Goal: Task Accomplishment & Management: Use online tool/utility

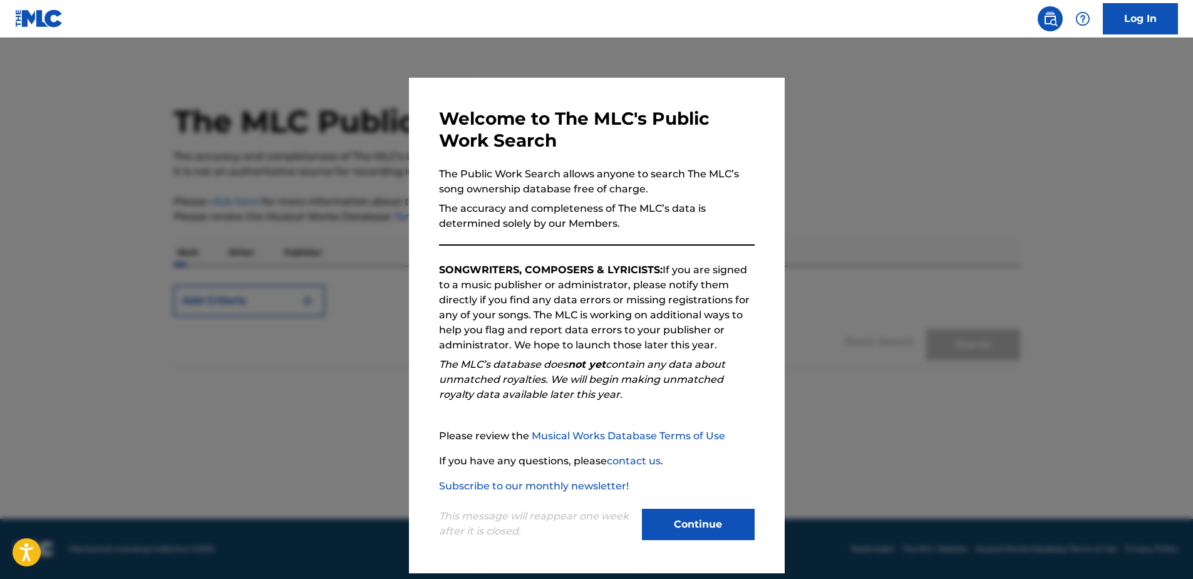
click at [1166, 1] on nav "Log In" at bounding box center [596, 19] width 1193 height 38
click at [1159, 11] on link "Log In" at bounding box center [1140, 18] width 75 height 31
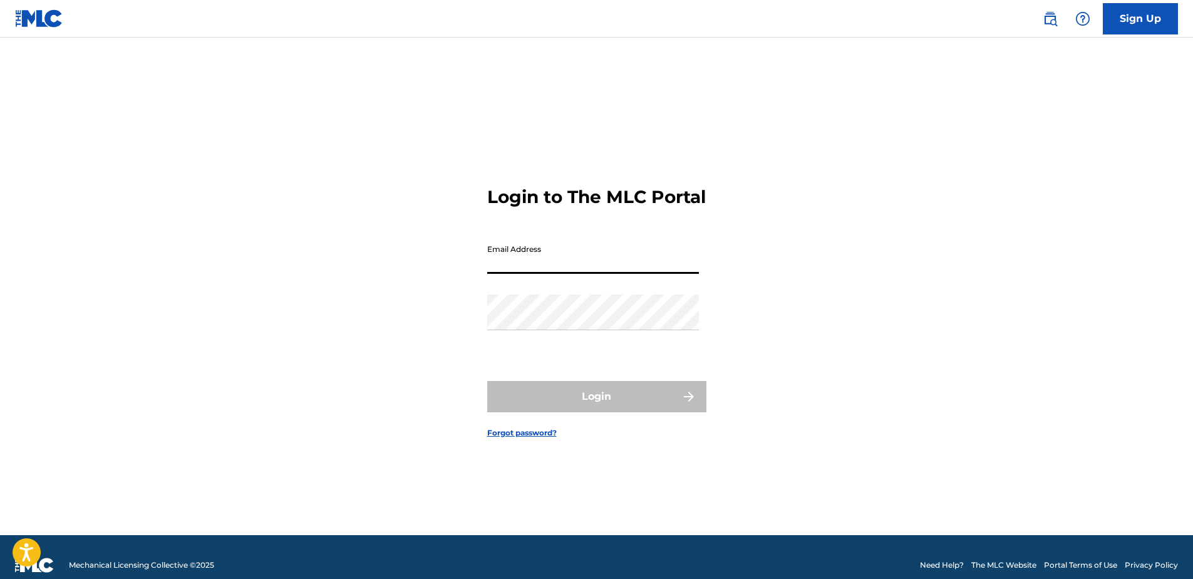
click at [573, 267] on input "Email Address" at bounding box center [593, 256] width 212 height 36
click at [571, 270] on input "Email Address" at bounding box center [593, 256] width 212 height 36
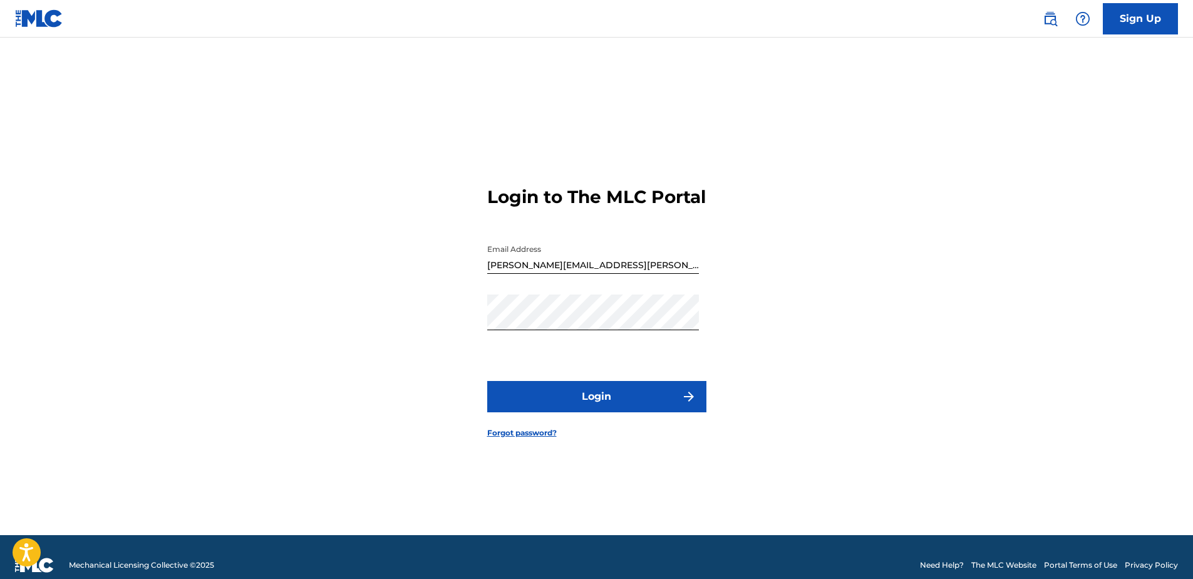
click at [581, 410] on button "Login" at bounding box center [596, 396] width 219 height 31
click at [482, 345] on div "Login to The MLC Portal Email Address Katie.ashman@sentric.com Password Login F…" at bounding box center [596, 302] width 877 height 466
click at [647, 411] on button "Login" at bounding box center [596, 396] width 219 height 31
drag, startPoint x: 621, startPoint y: 277, endPoint x: 444, endPoint y: 293, distance: 178.6
click at [444, 293] on div "Login to The MLC Portal Email Address Katie.ashman@sentric.com Password Login F…" at bounding box center [596, 302] width 877 height 466
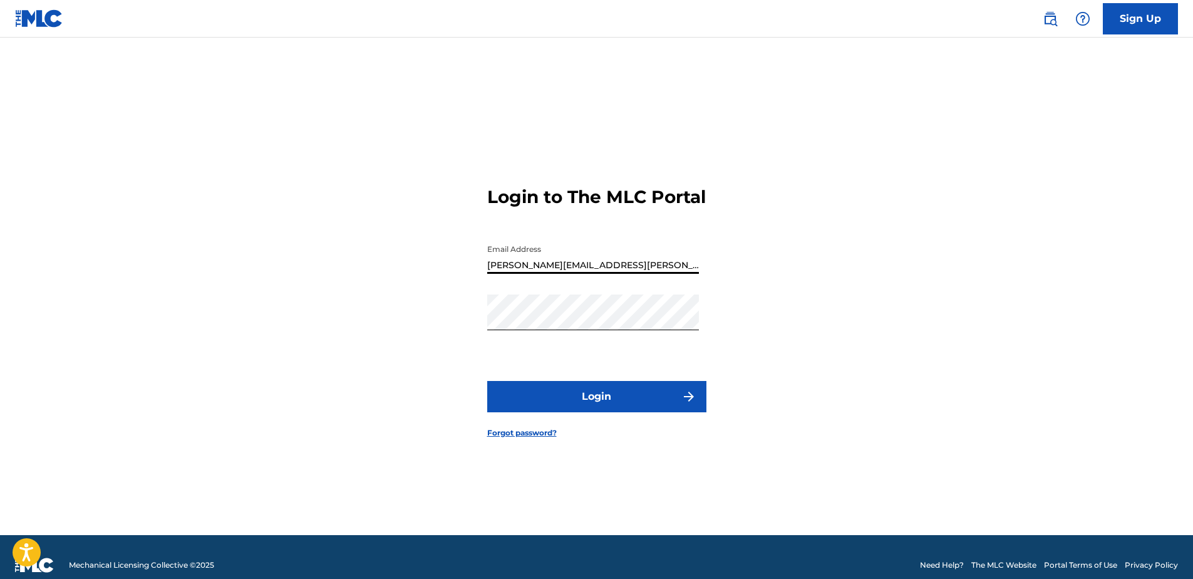
paste input "k"
type input "[PERSON_NAME][EMAIL_ADDRESS][PERSON_NAME][DOMAIN_NAME]"
click at [390, 299] on div "Login to The MLC Portal Email Address katie.ashman@sentric.com Password Login F…" at bounding box center [596, 302] width 877 height 466
click at [453, 333] on div "Login to The MLC Portal Email Address katie.ashman@sentric.com Password Login F…" at bounding box center [596, 302] width 877 height 466
click at [581, 395] on button "Login" at bounding box center [596, 396] width 219 height 31
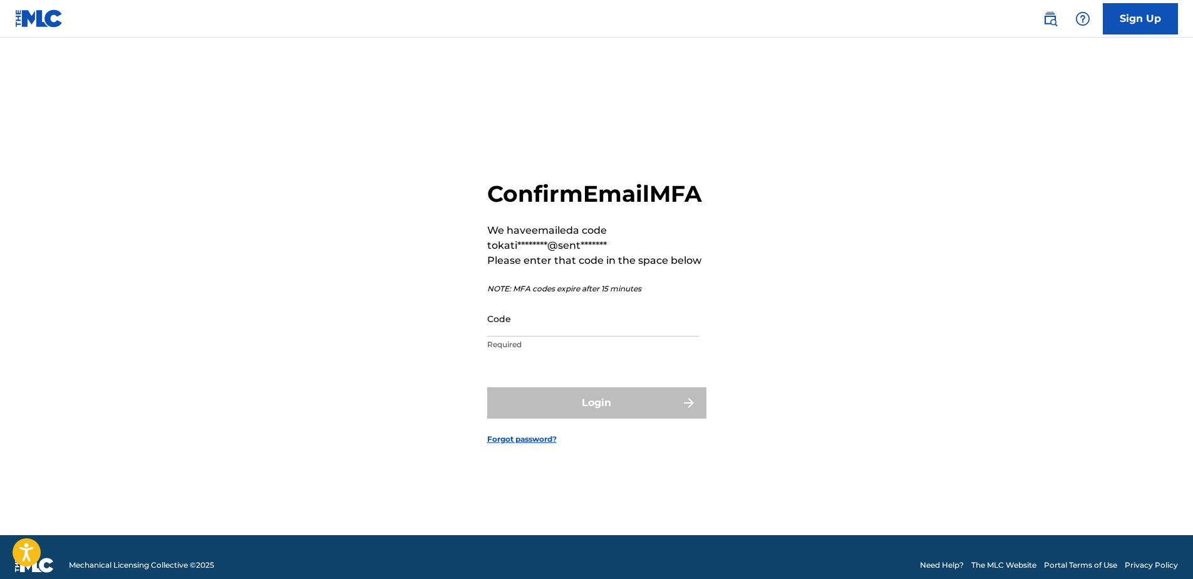
click at [558, 328] on input "Code" at bounding box center [593, 319] width 212 height 36
click at [523, 336] on input "Code" at bounding box center [593, 319] width 212 height 36
paste input "782215"
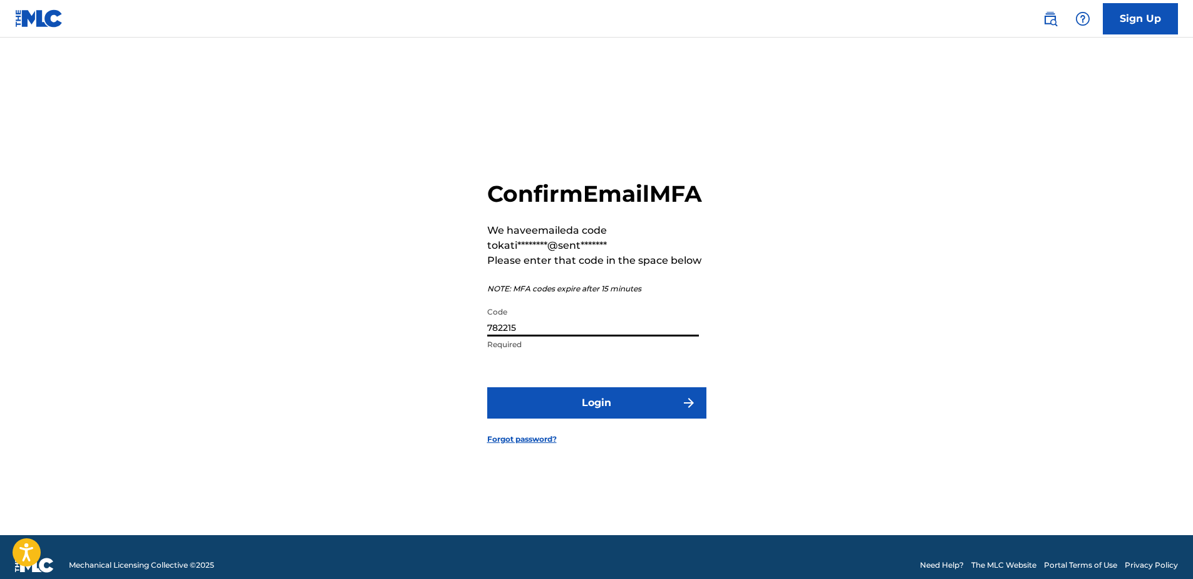
type input "782215"
click at [603, 407] on button "Login" at bounding box center [596, 402] width 219 height 31
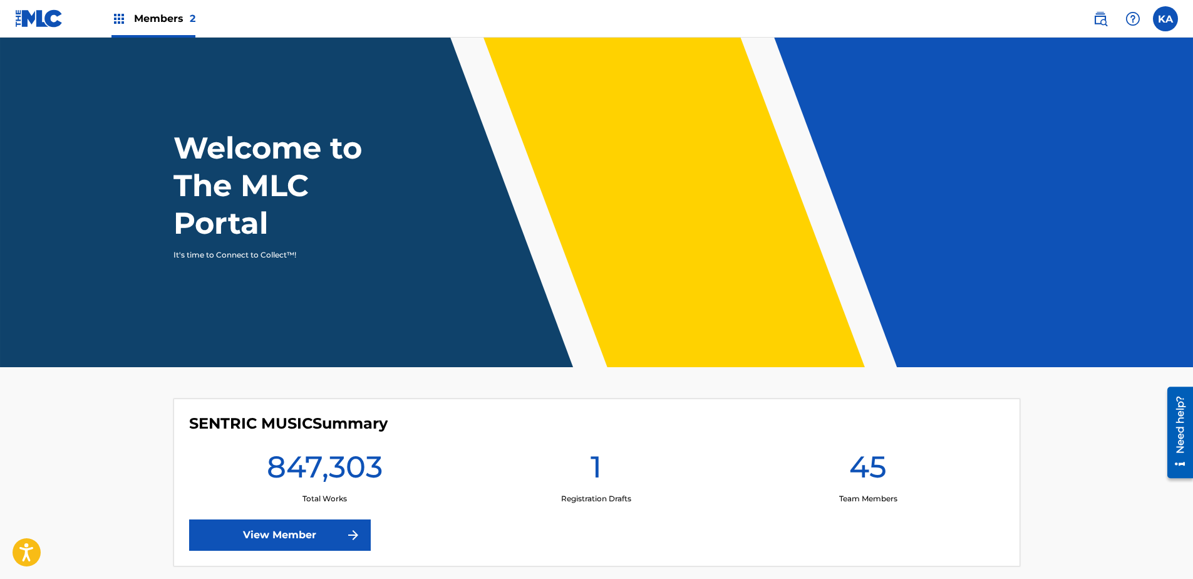
click at [169, 12] on span "Members 2" at bounding box center [164, 18] width 61 height 14
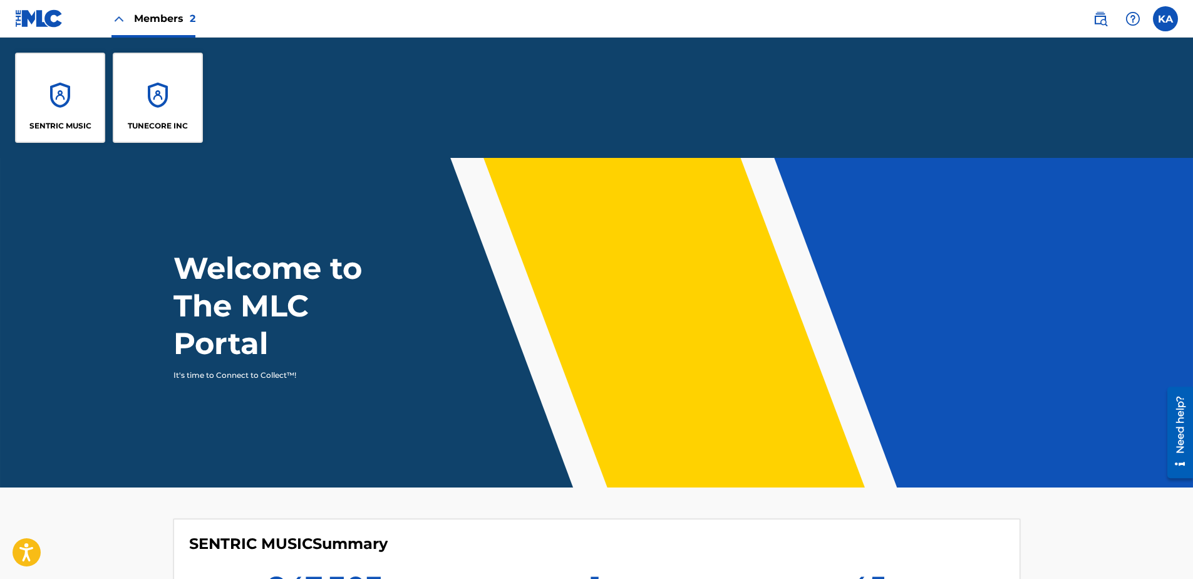
click at [170, 101] on div "TUNECORE INC" at bounding box center [158, 98] width 90 height 90
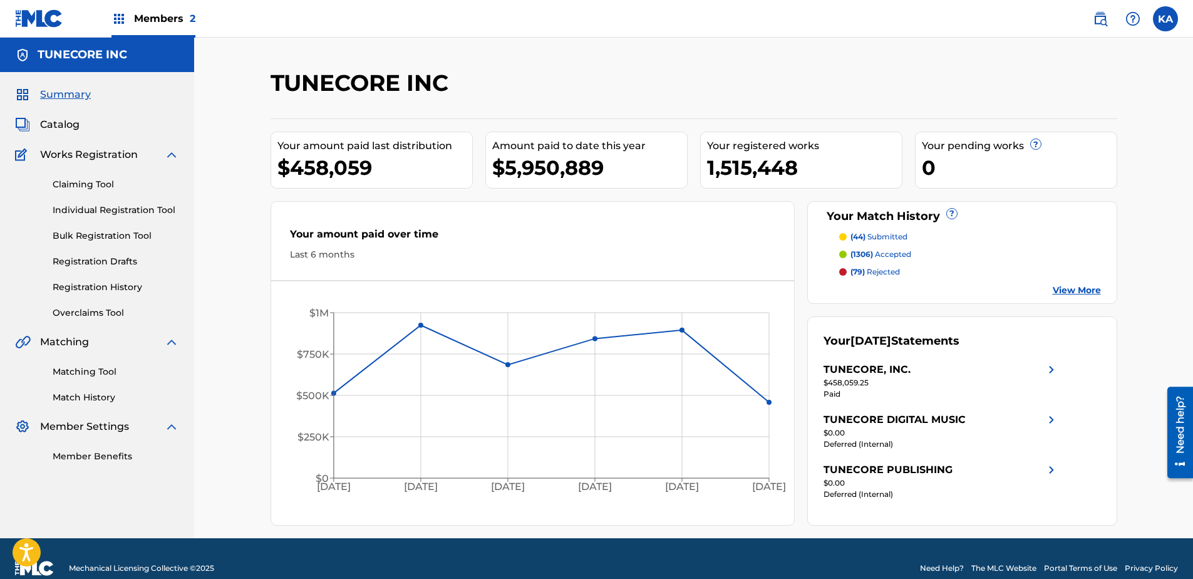
click at [79, 318] on link "Overclaims Tool" at bounding box center [116, 312] width 127 height 13
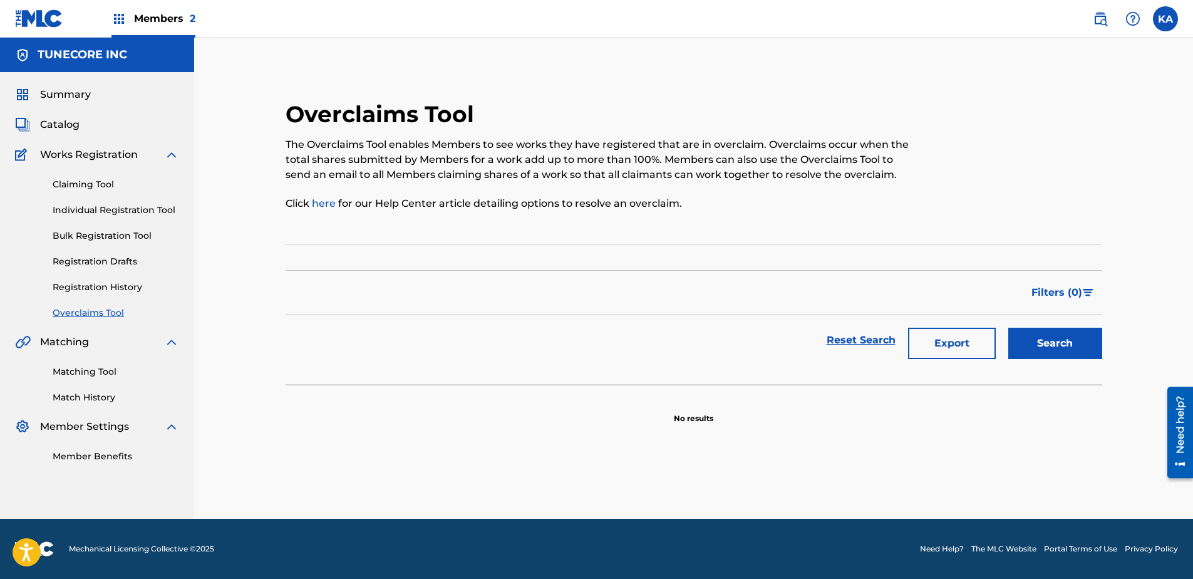
click at [1033, 343] on button "Search" at bounding box center [1056, 343] width 94 height 31
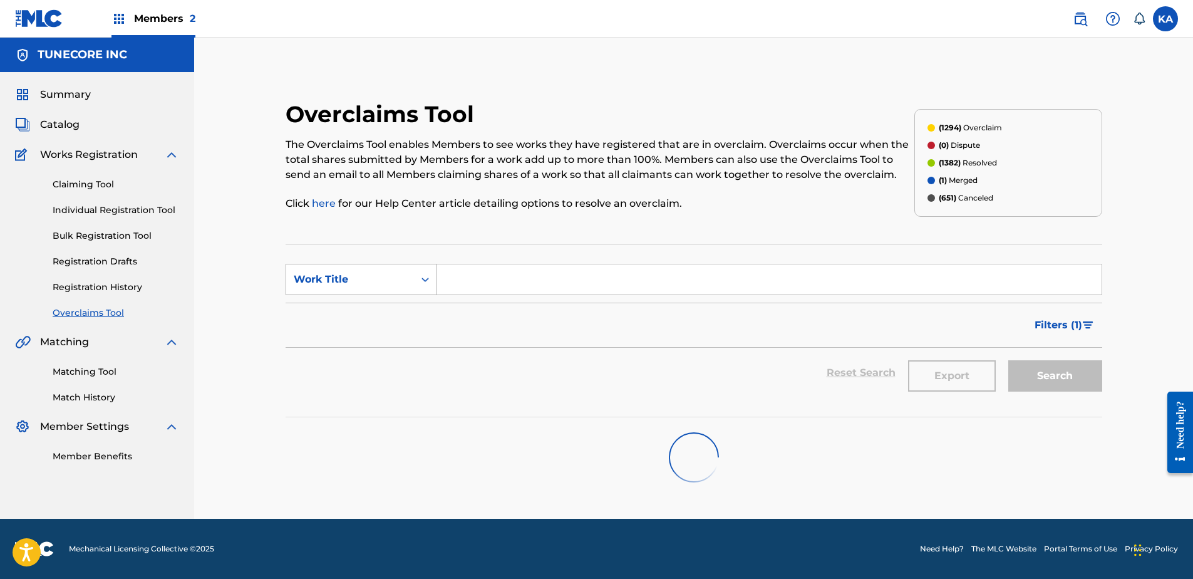
click at [415, 272] on div "Search Form" at bounding box center [425, 279] width 23 height 23
click at [393, 304] on div "MLC Song Code" at bounding box center [361, 310] width 150 height 31
click at [461, 278] on input "Search Form" at bounding box center [769, 279] width 665 height 30
paste input "W54Y4E"
type input "W54Y4E"
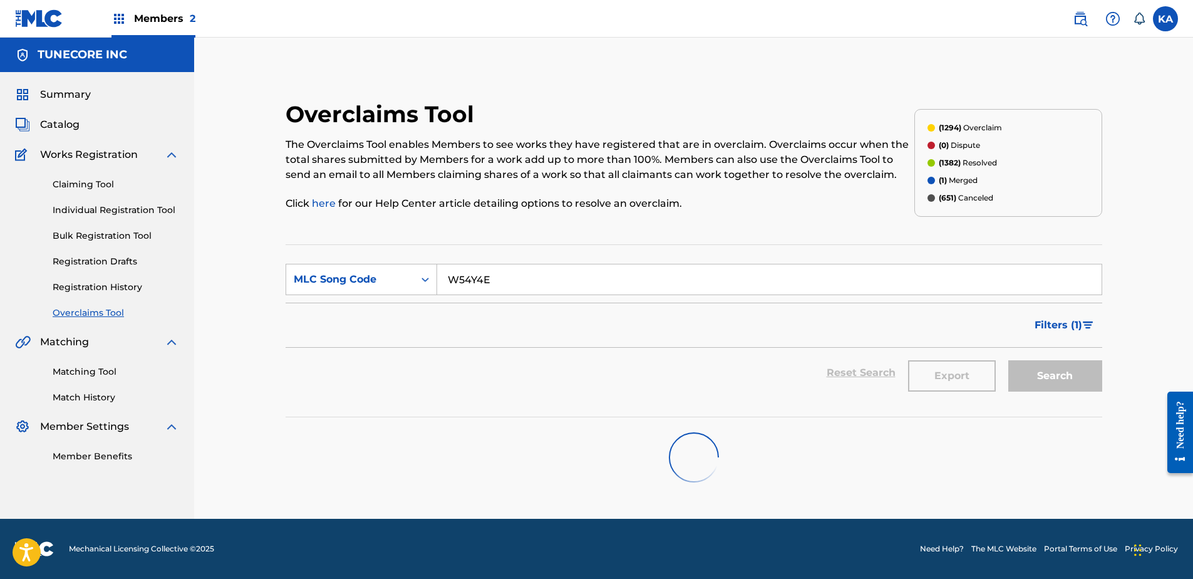
click at [462, 370] on div "Reset Search Export Search" at bounding box center [694, 373] width 817 height 50
click at [1076, 375] on button "Search" at bounding box center [1056, 375] width 94 height 31
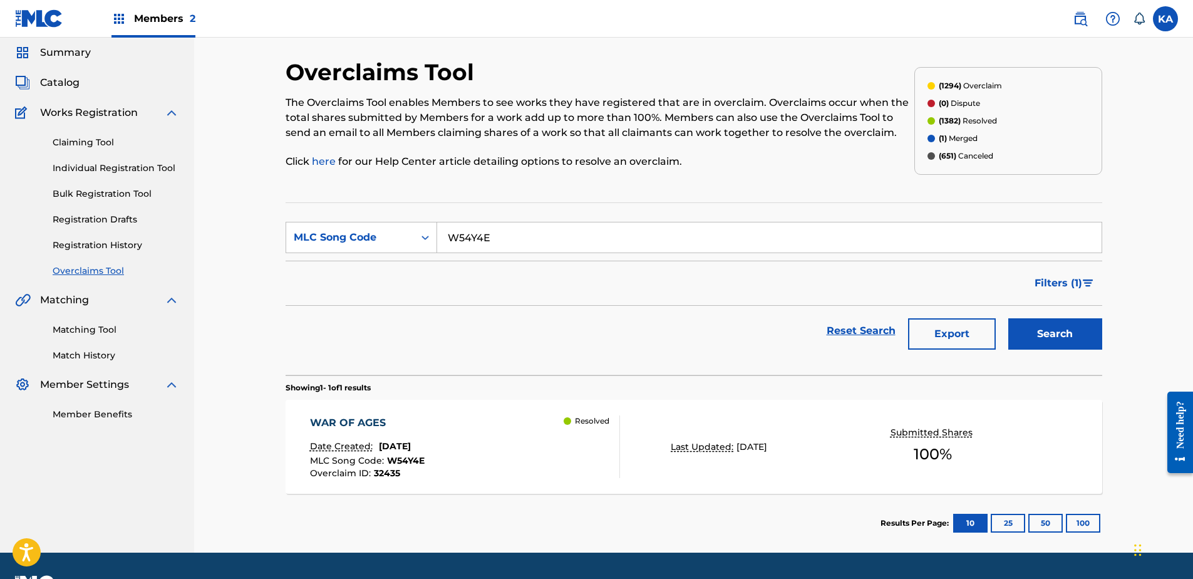
scroll to position [63, 0]
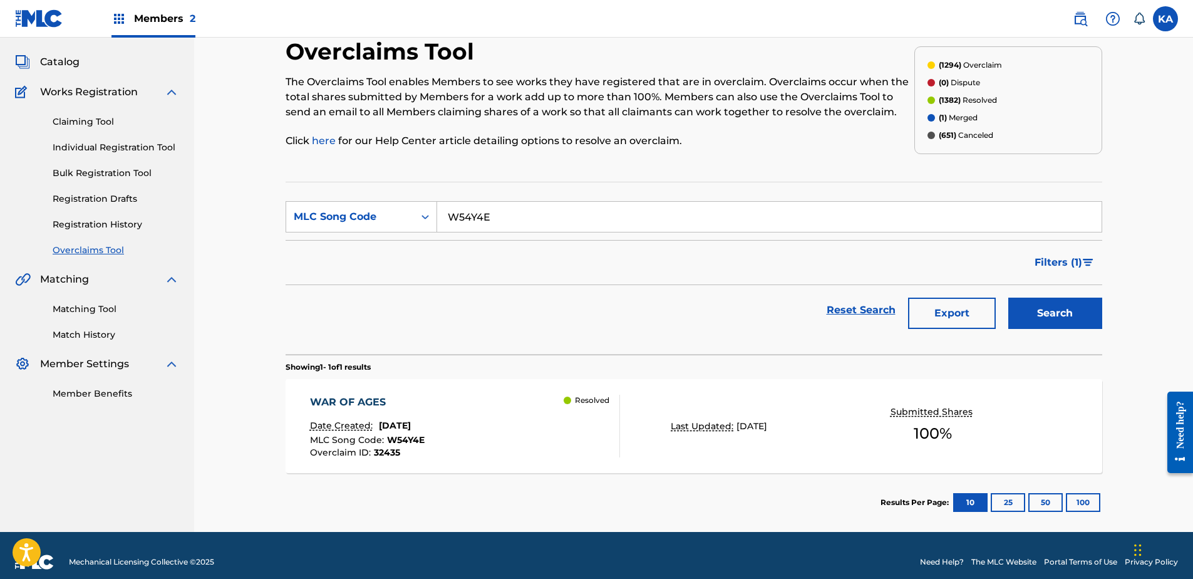
click at [600, 423] on div "Resolved" at bounding box center [592, 426] width 56 height 63
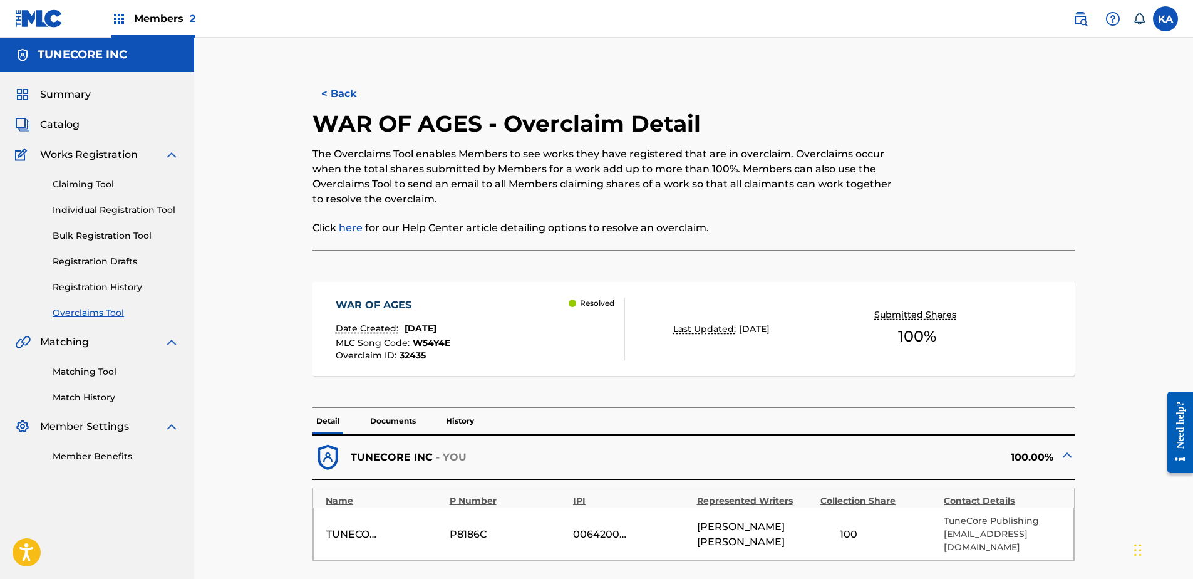
click at [340, 94] on button "< Back" at bounding box center [350, 93] width 75 height 31
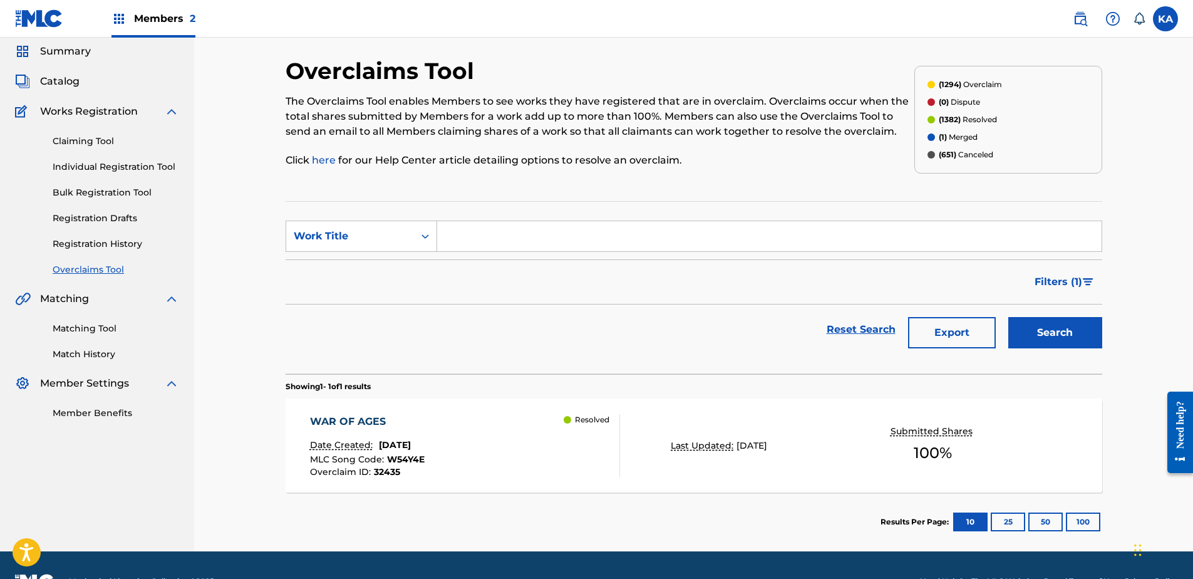
click at [546, 236] on input "Search Form" at bounding box center [769, 236] width 665 height 30
paste input "PO73E4"
type input "PO73E4"
click at [1067, 336] on button "Search" at bounding box center [1056, 332] width 94 height 31
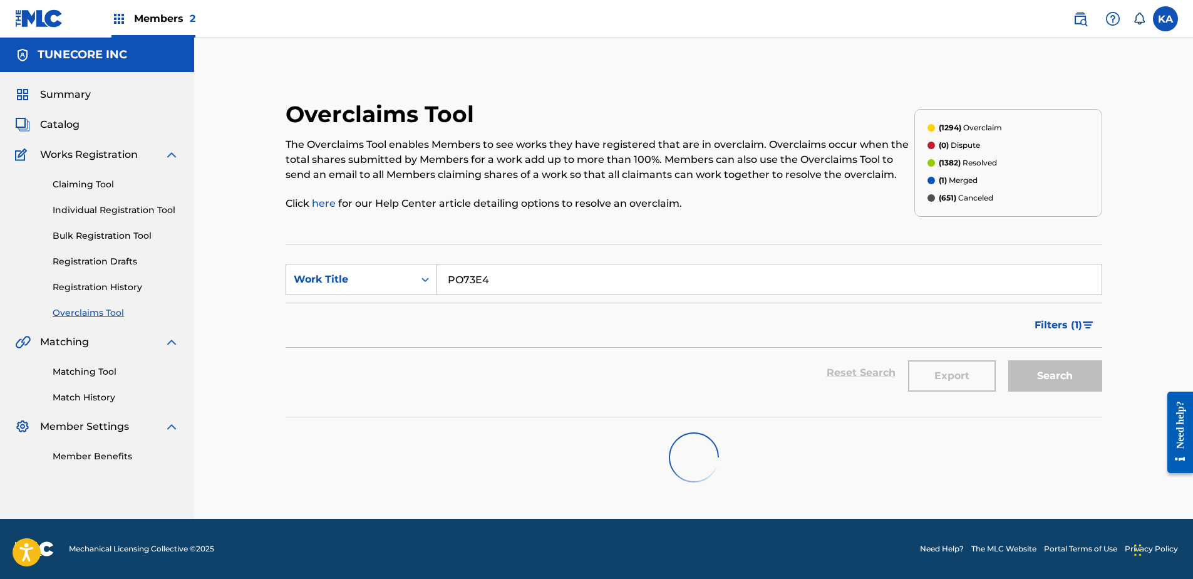
scroll to position [0, 0]
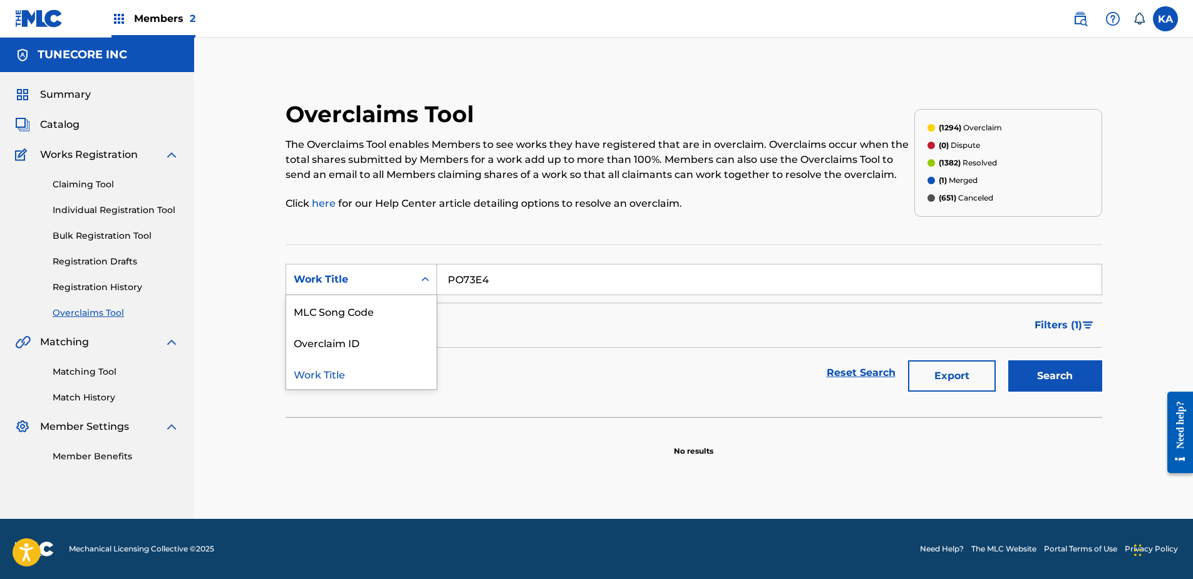
click at [414, 266] on div "Work Title" at bounding box center [362, 279] width 152 height 31
click at [380, 316] on div "MLC Song Code" at bounding box center [361, 310] width 150 height 31
click at [1056, 369] on button "Search" at bounding box center [1056, 375] width 94 height 31
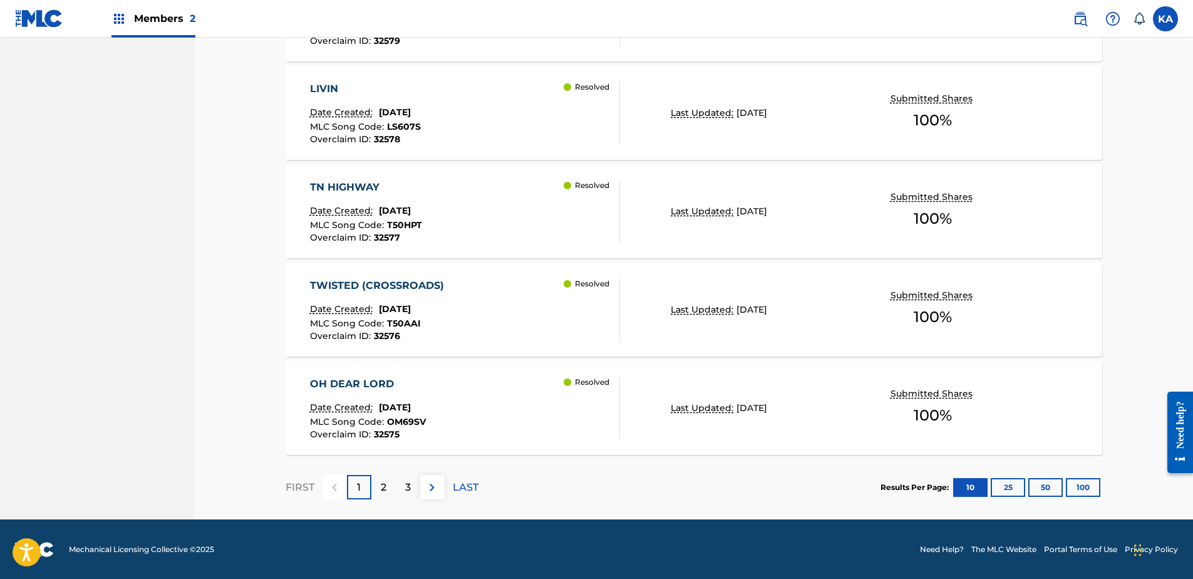
scroll to position [967, 0]
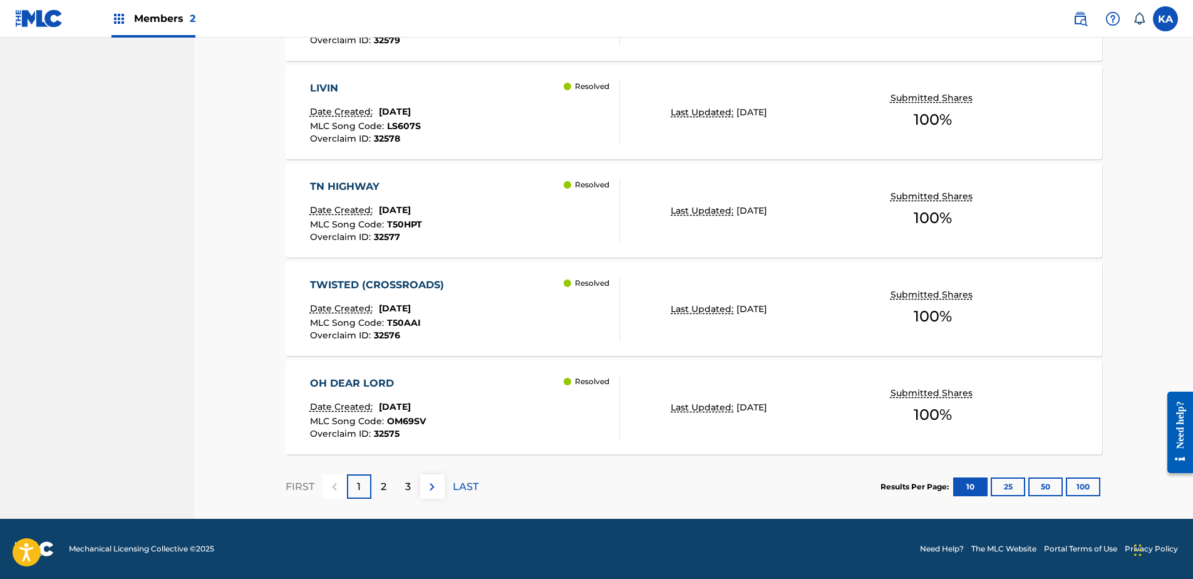
click at [380, 485] on div "2" at bounding box center [383, 486] width 24 height 24
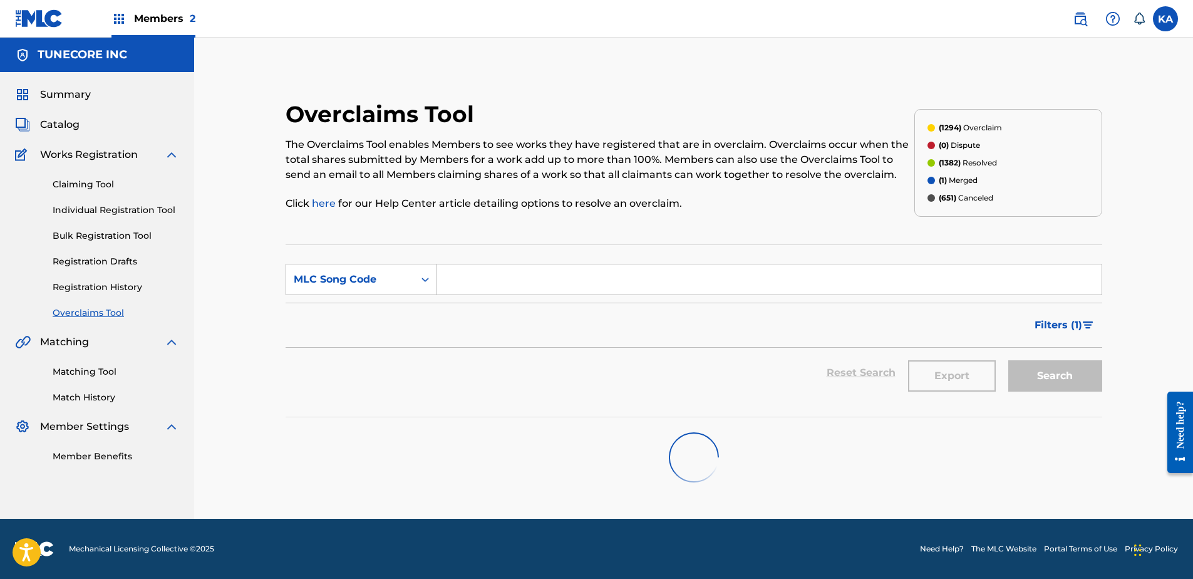
scroll to position [0, 0]
click at [482, 281] on input "Search Form" at bounding box center [769, 279] width 665 height 30
paste input "PO73E4"
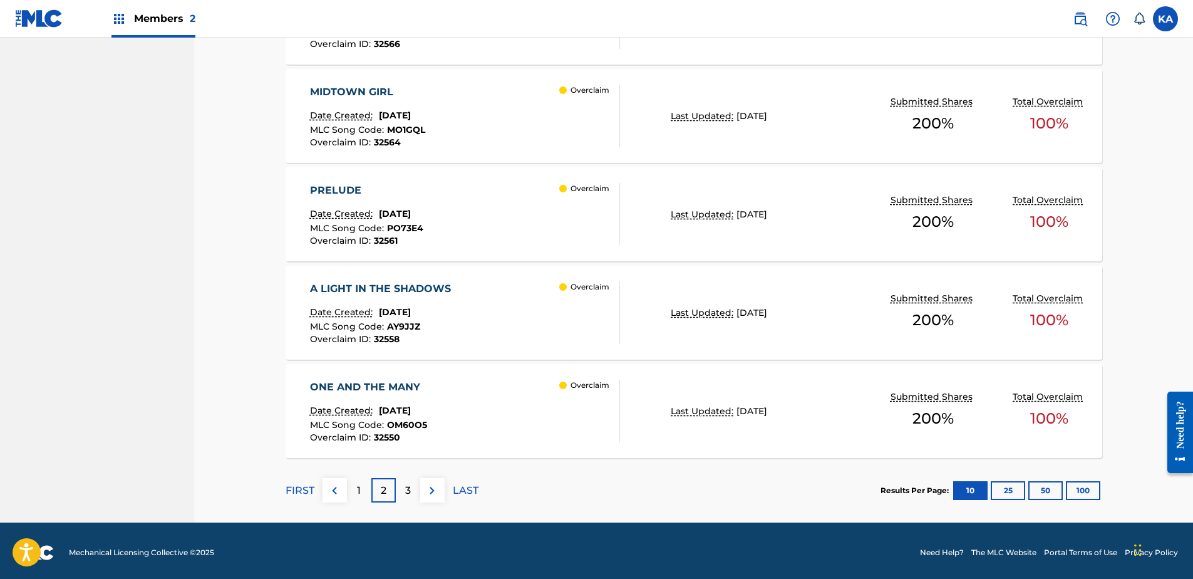
scroll to position [967, 0]
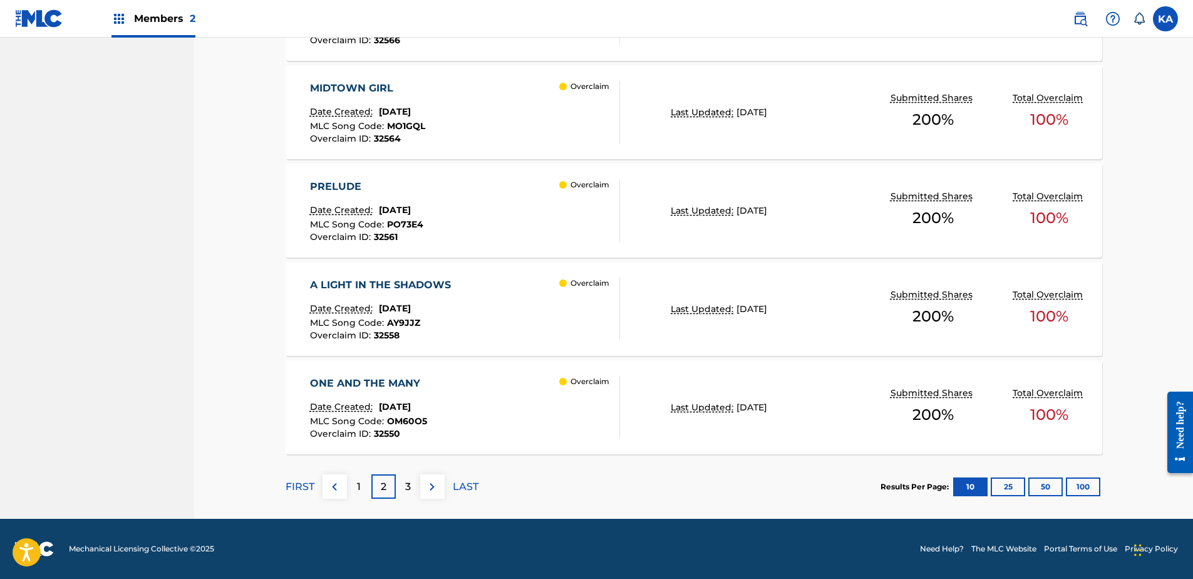
type input "PO73E4"
click at [303, 482] on p "FIRST" at bounding box center [300, 486] width 29 height 15
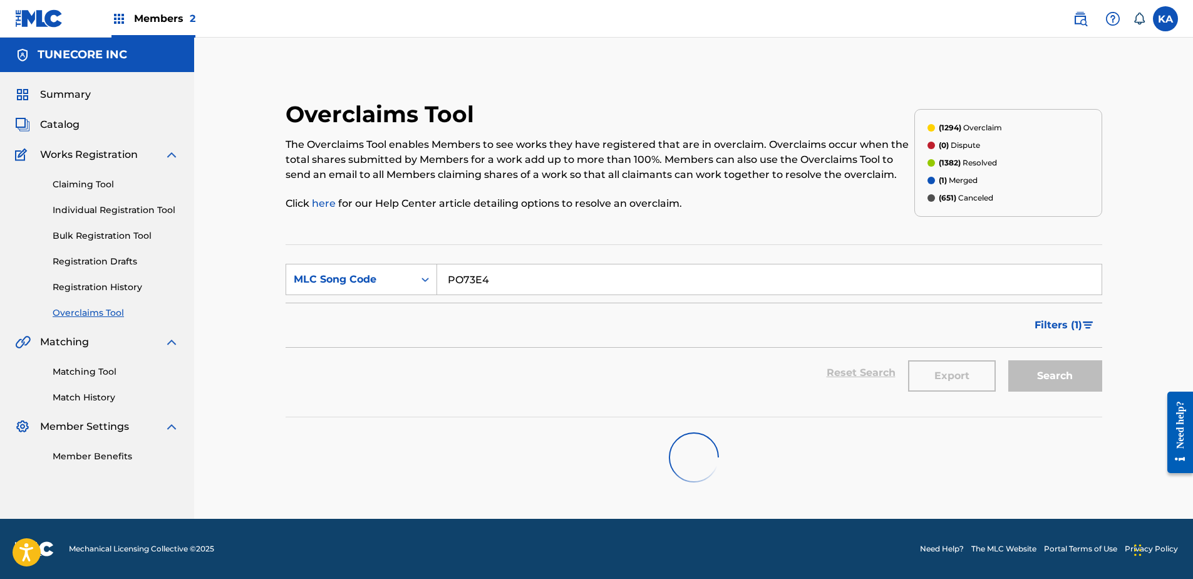
scroll to position [0, 0]
click at [420, 272] on div "Search Form" at bounding box center [425, 279] width 23 height 23
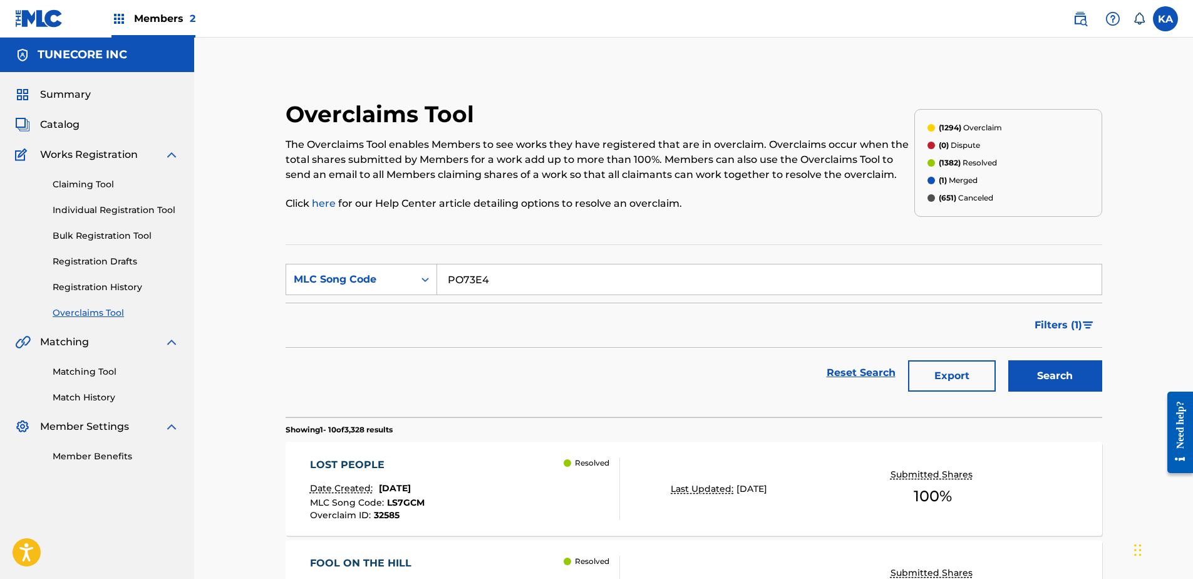
click at [377, 273] on div "MLC Song Code" at bounding box center [350, 279] width 113 height 15
click at [356, 339] on div "Overclaim ID" at bounding box center [361, 341] width 150 height 31
click at [454, 279] on input "Search Form" at bounding box center [769, 279] width 665 height 30
paste input "32561"
type input "32561"
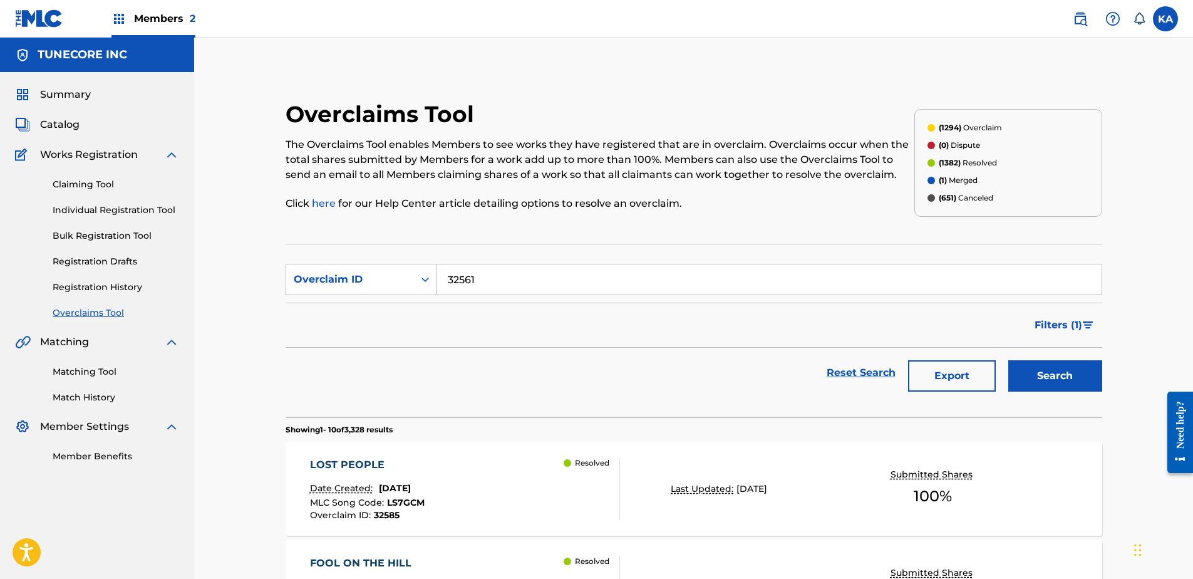
click at [1071, 361] on button "Search" at bounding box center [1056, 375] width 94 height 31
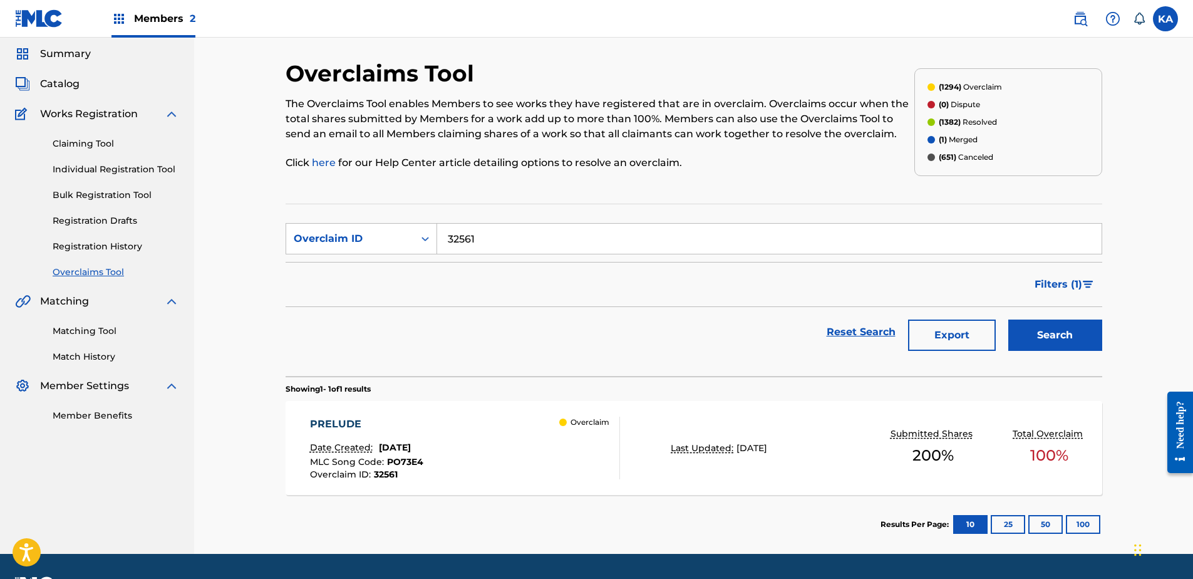
scroll to position [63, 0]
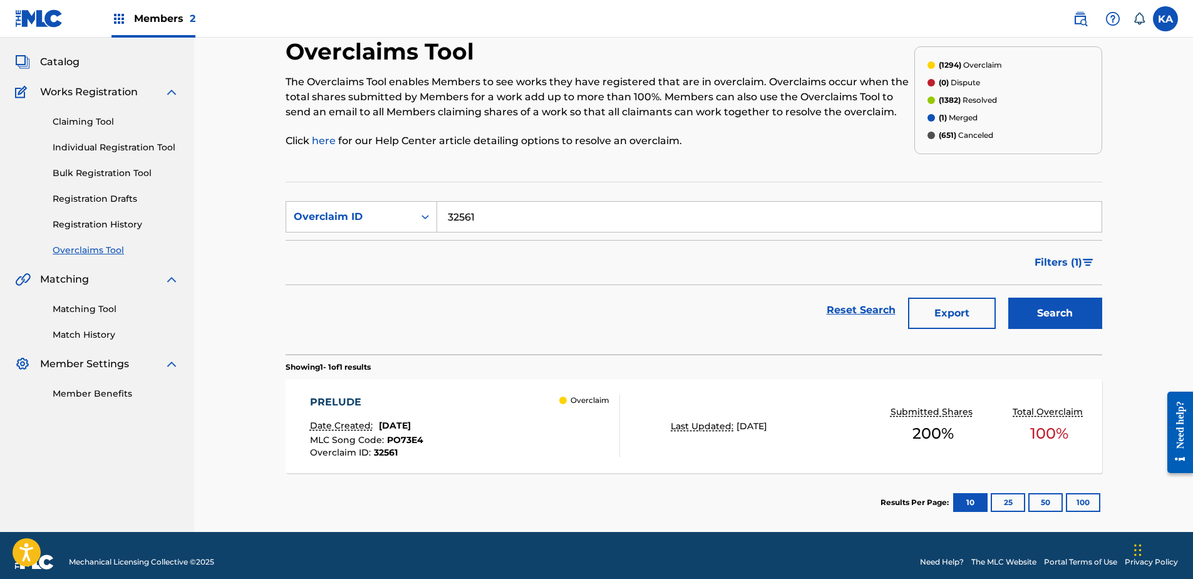
click at [423, 401] on div "PRELUDE" at bounding box center [366, 402] width 113 height 15
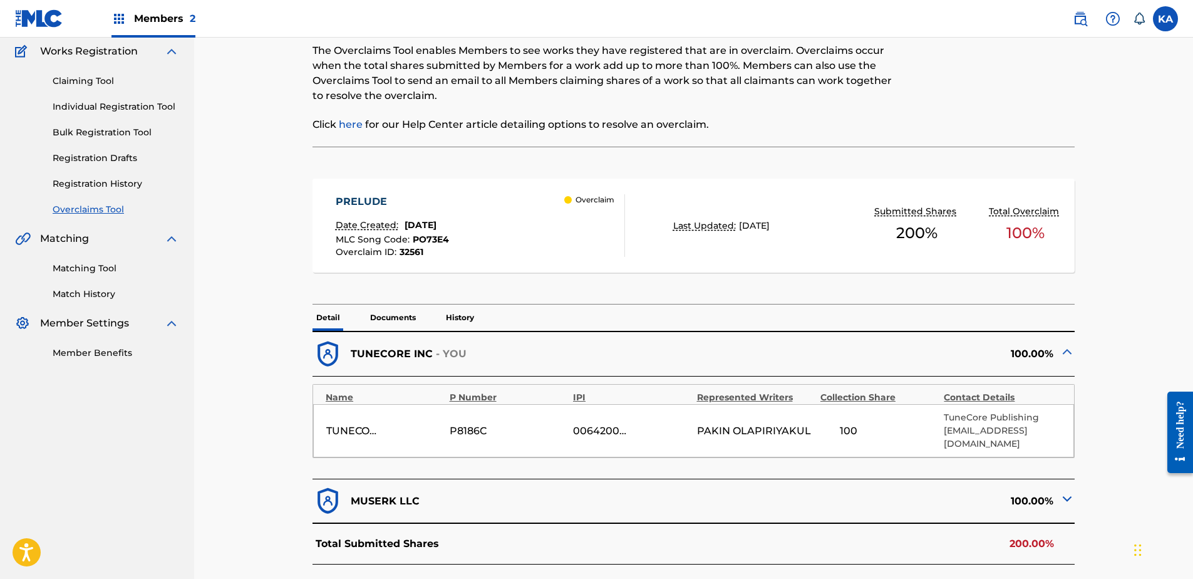
scroll to position [125, 0]
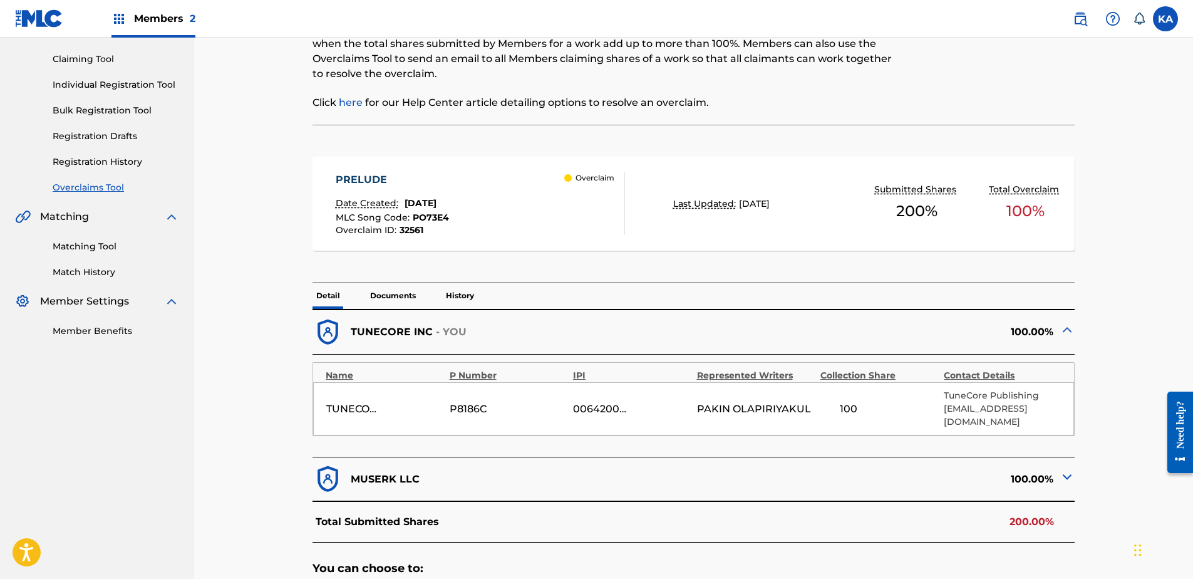
click at [994, 480] on div "100.00%" at bounding box center [884, 479] width 381 height 31
click at [1005, 469] on div "100.00%" at bounding box center [884, 479] width 381 height 31
click at [1067, 469] on img at bounding box center [1067, 476] width 15 height 15
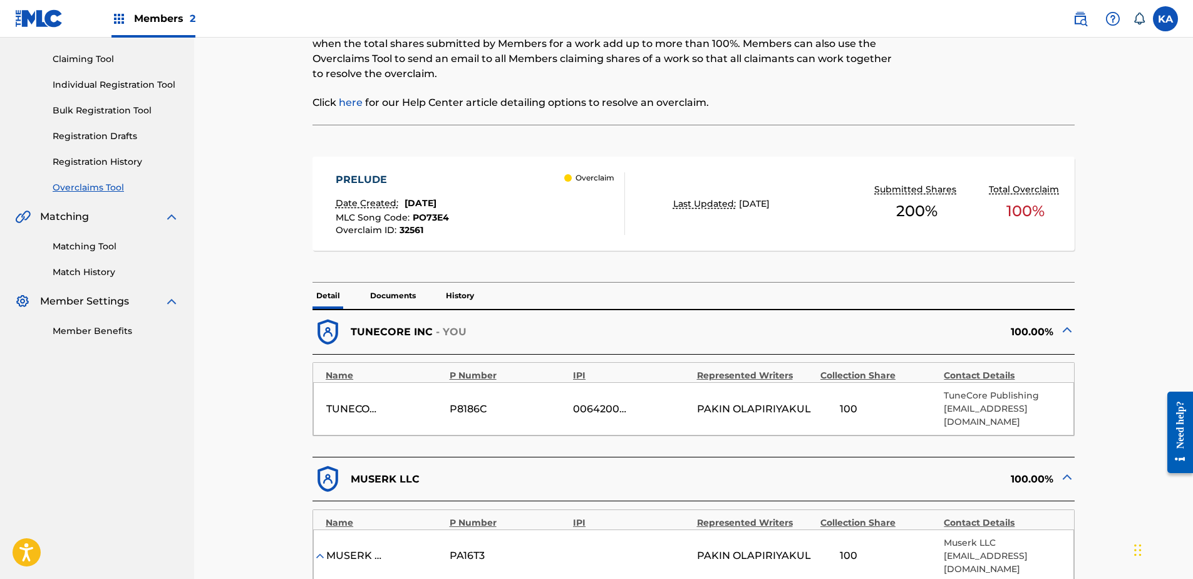
click at [415, 294] on p "Documents" at bounding box center [392, 296] width 53 height 26
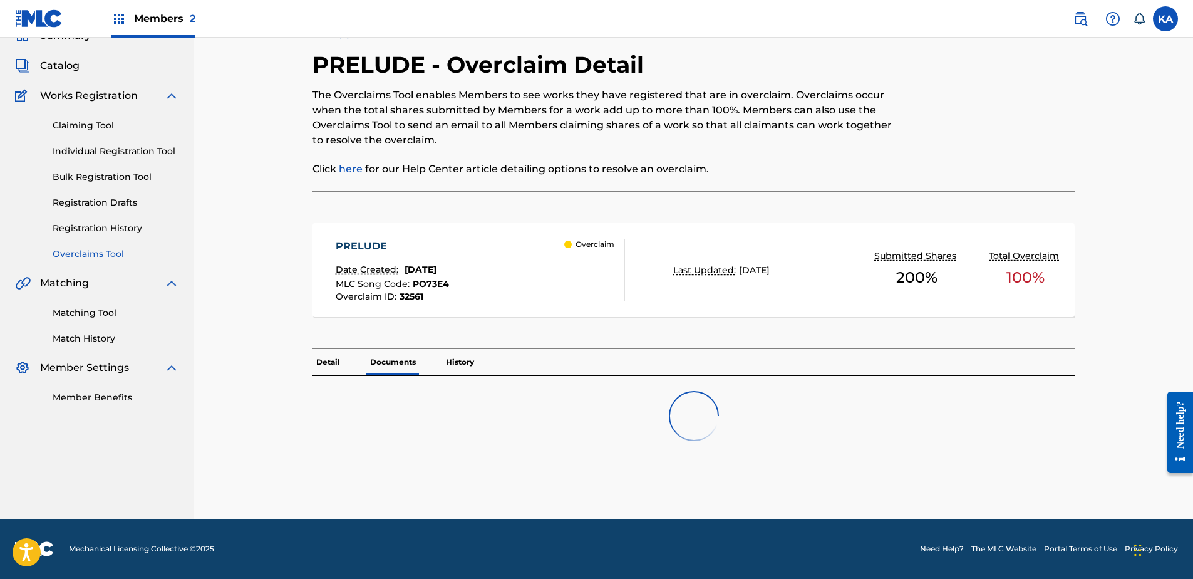
scroll to position [98, 0]
